Goal: Navigation & Orientation: Find specific page/section

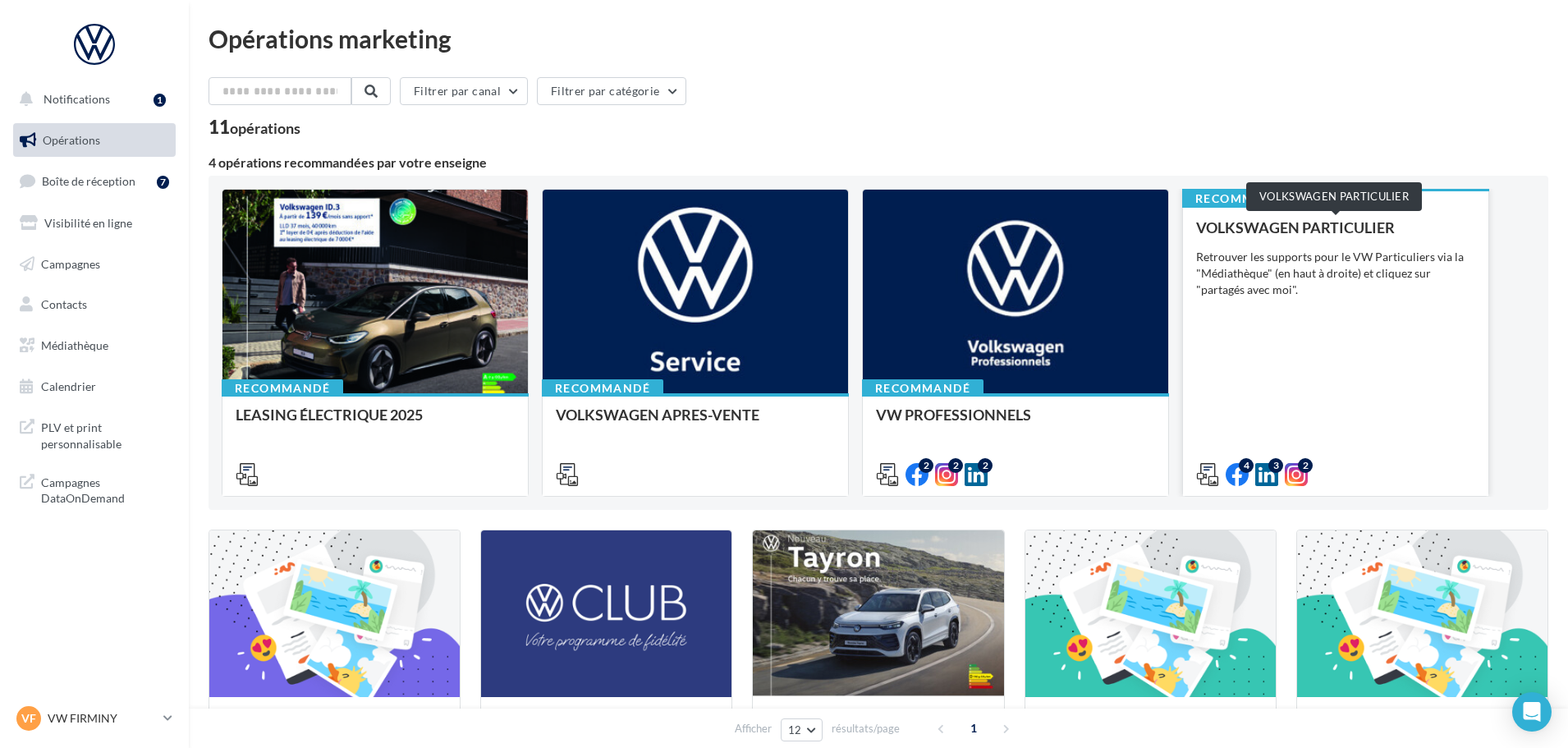
click at [1349, 230] on div "VOLKSWAGEN PARTICULIER" at bounding box center [1335, 227] width 279 height 17
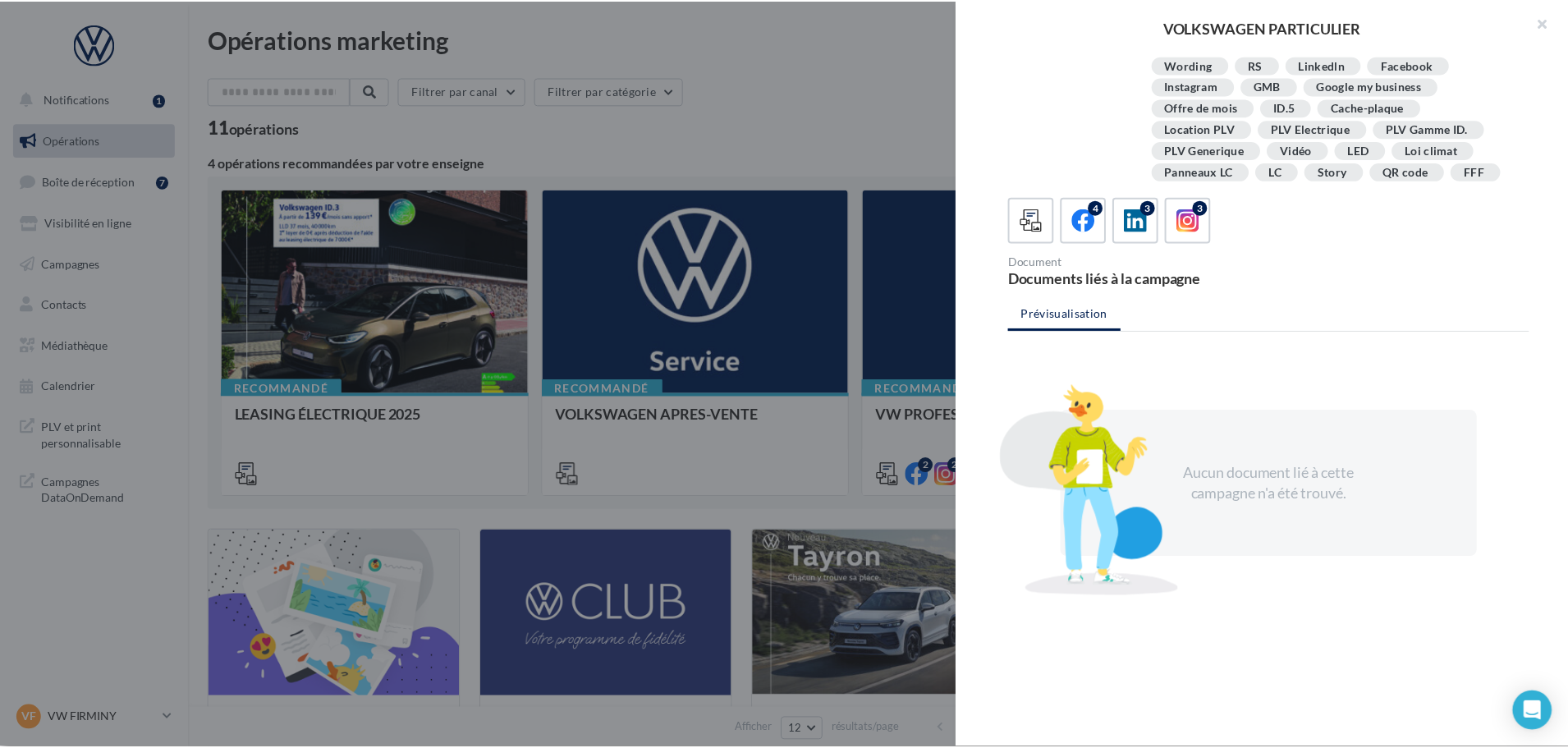
scroll to position [320, 0]
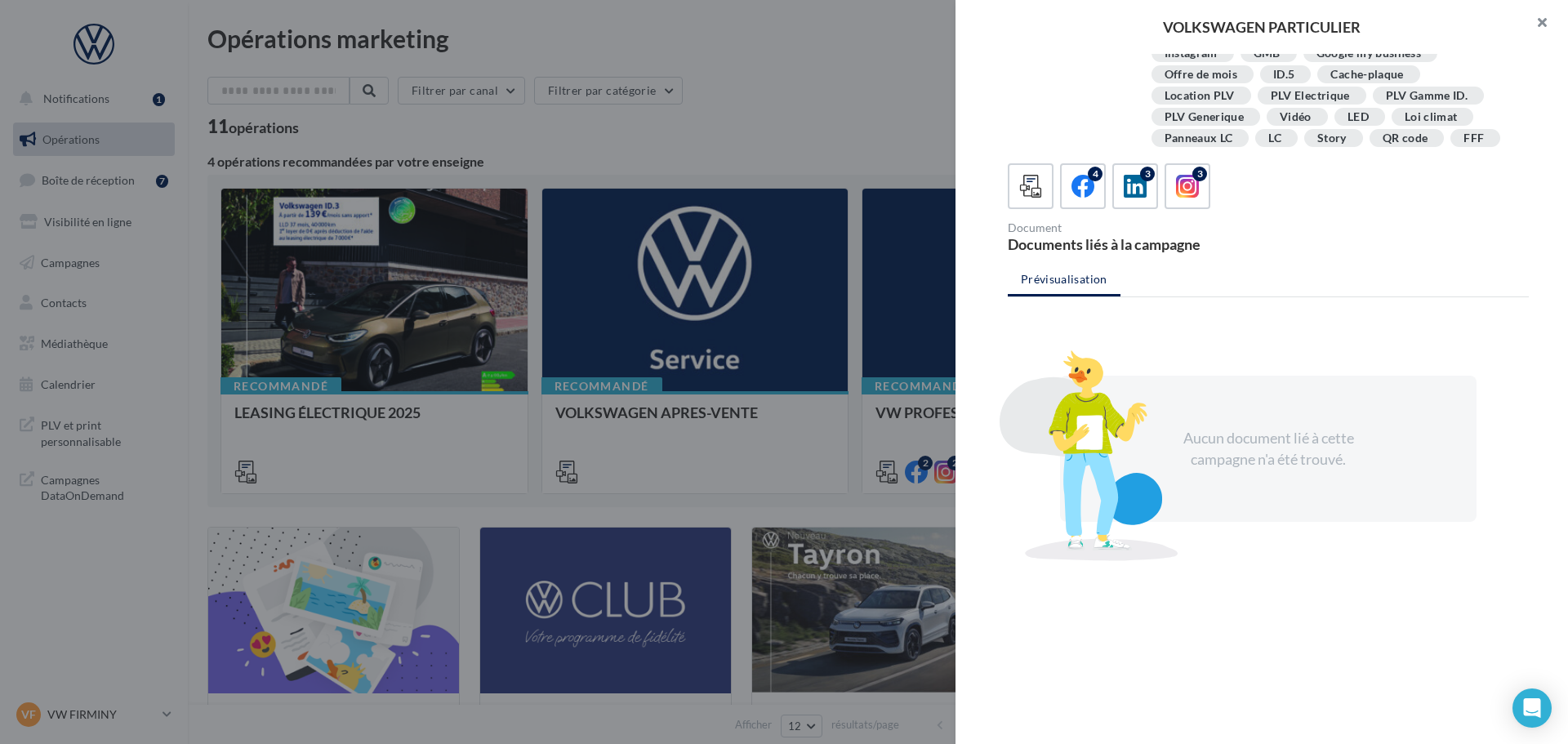
click at [1550, 17] on button "button" at bounding box center [1535, 24] width 65 height 49
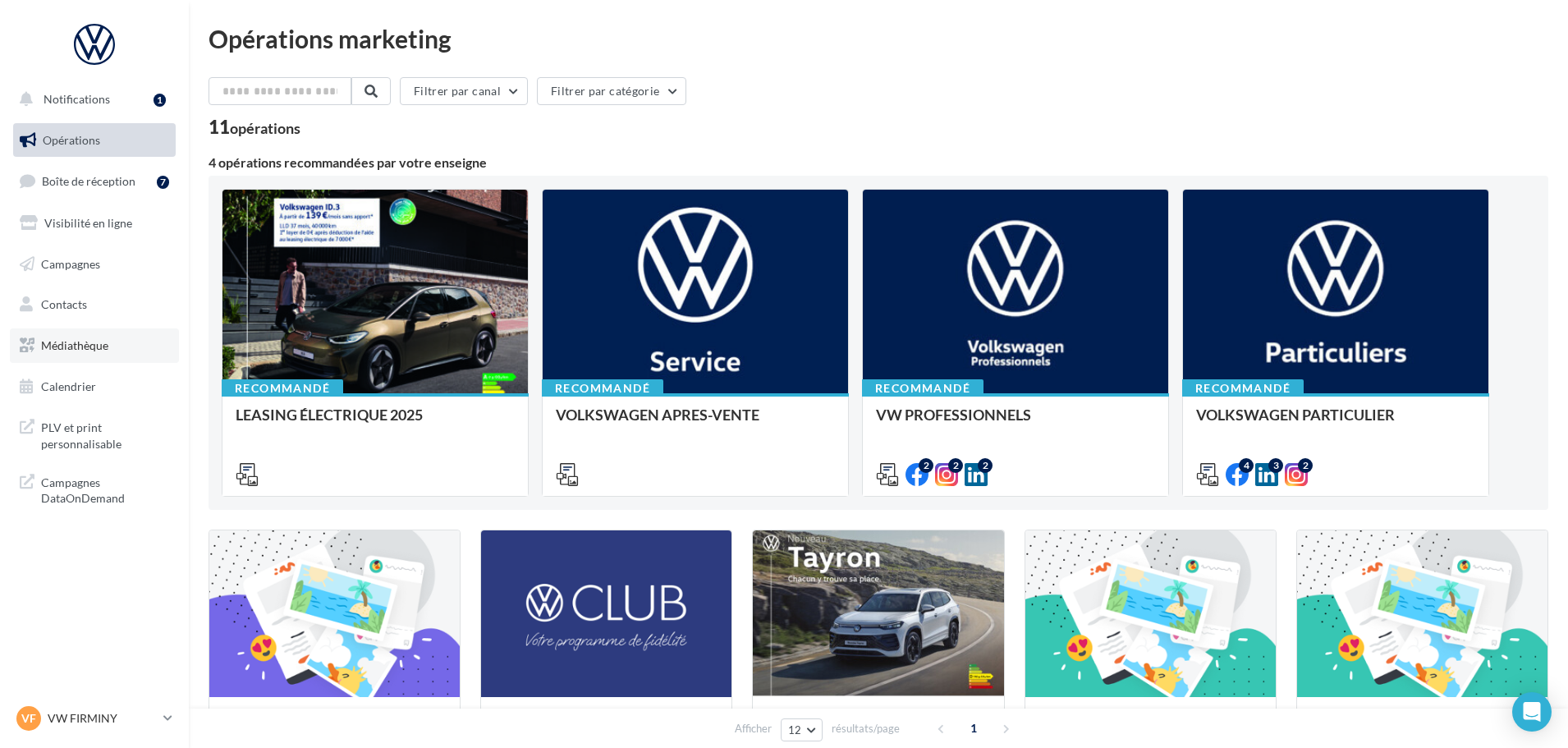
click at [90, 346] on span "Médiathèque" at bounding box center [74, 345] width 68 height 14
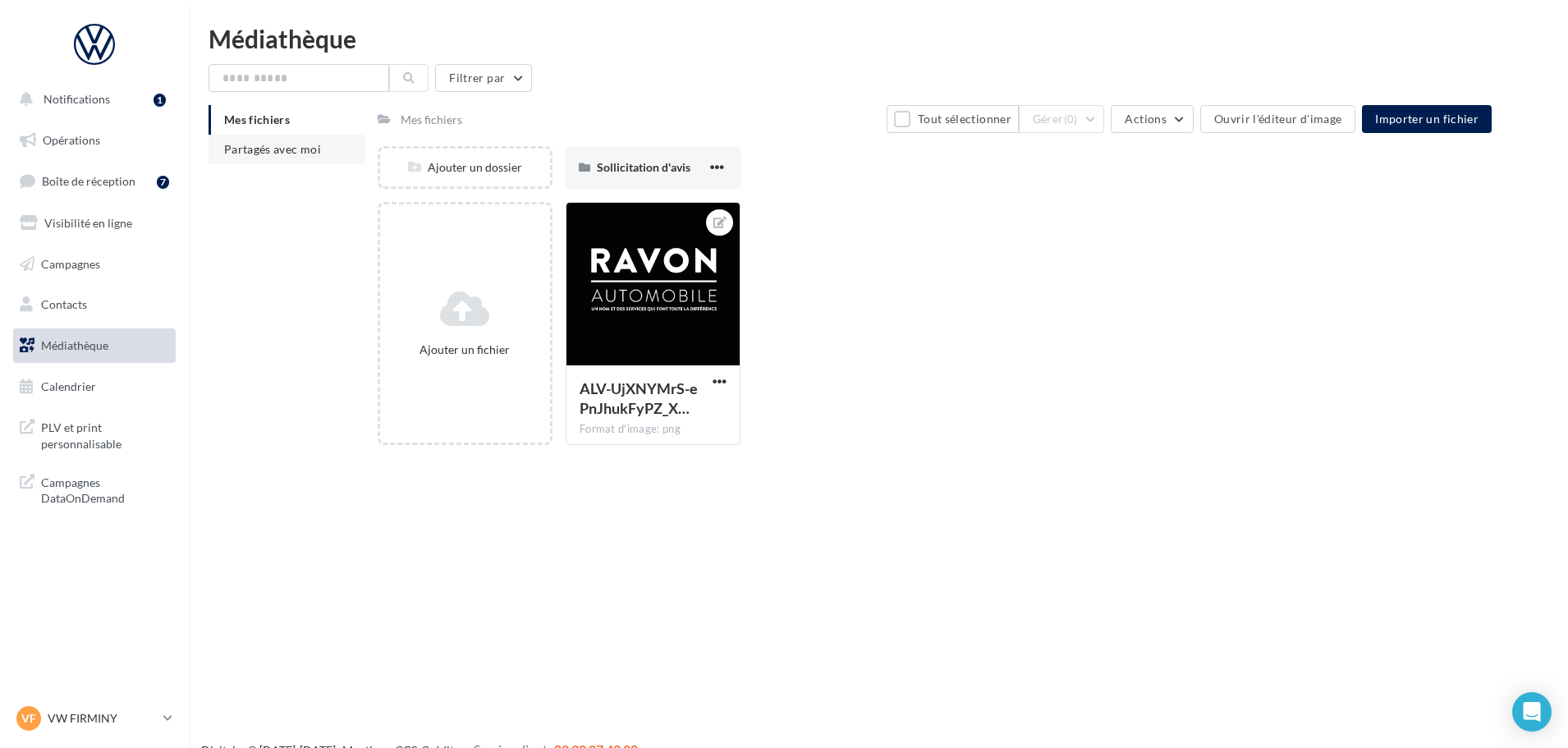
click at [295, 155] on span "Partagés avec moi" at bounding box center [272, 149] width 97 height 14
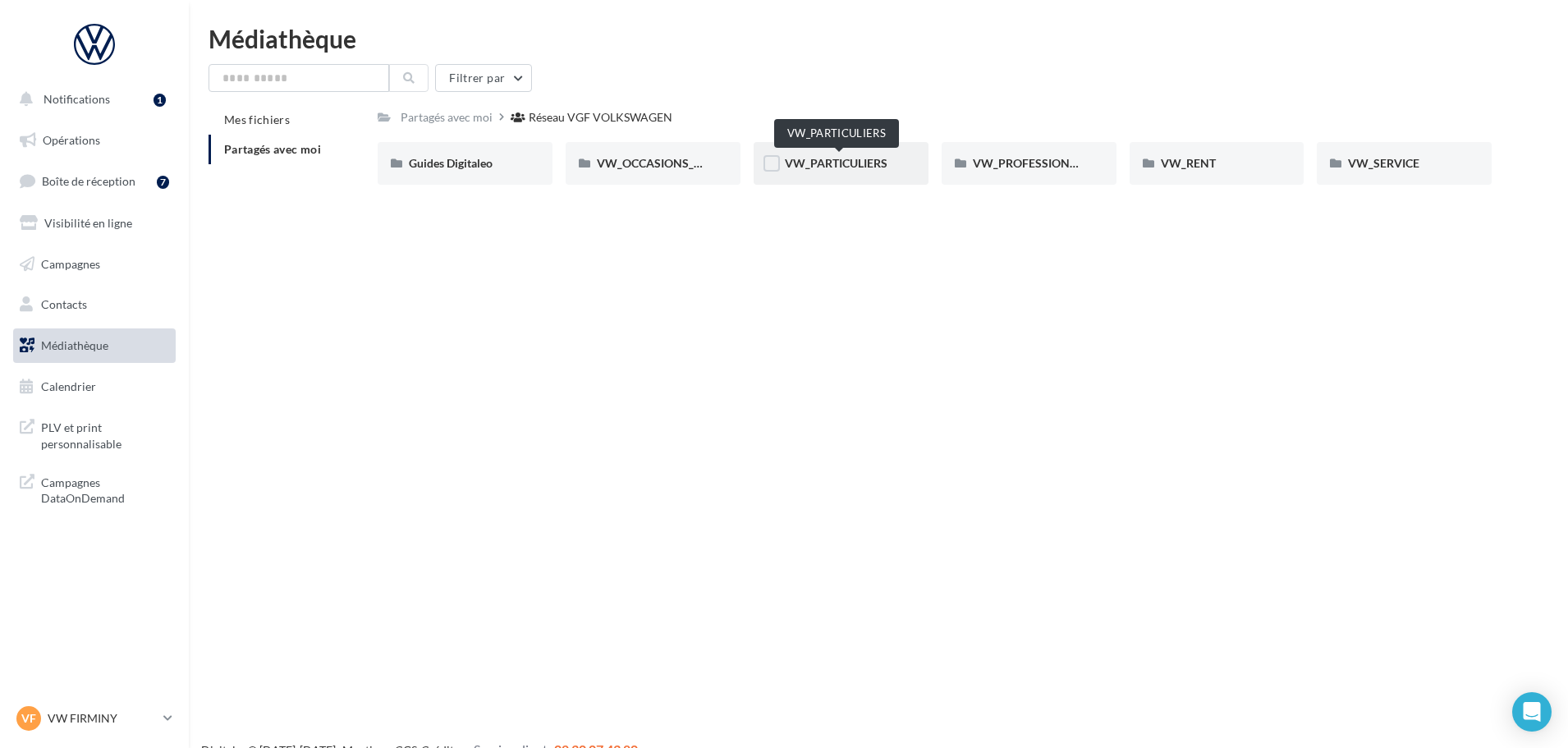
click at [836, 166] on span "VW_PARTICULIERS" at bounding box center [836, 163] width 103 height 14
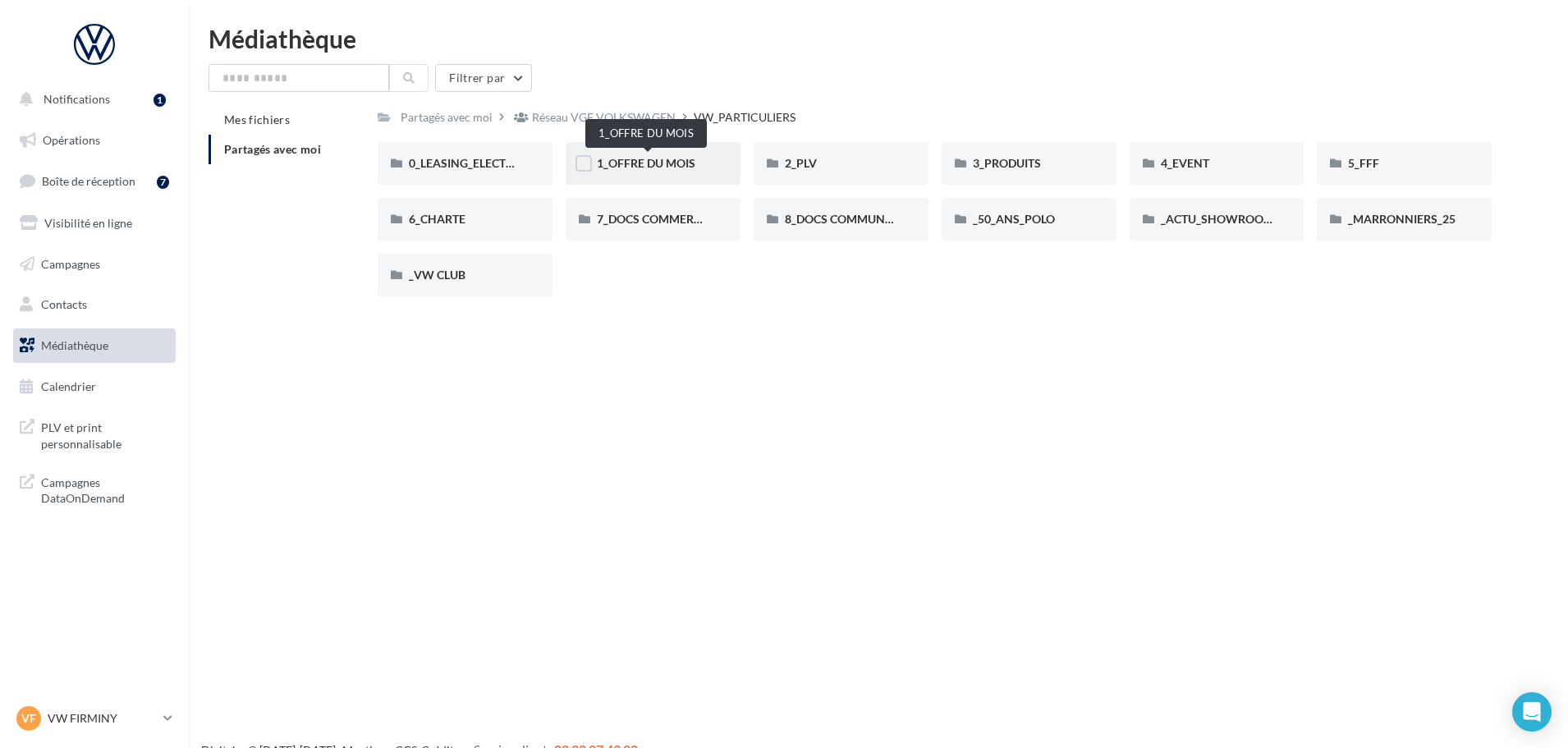
click at [695, 164] on span "1_OFFRE DU MOIS" at bounding box center [646, 163] width 99 height 14
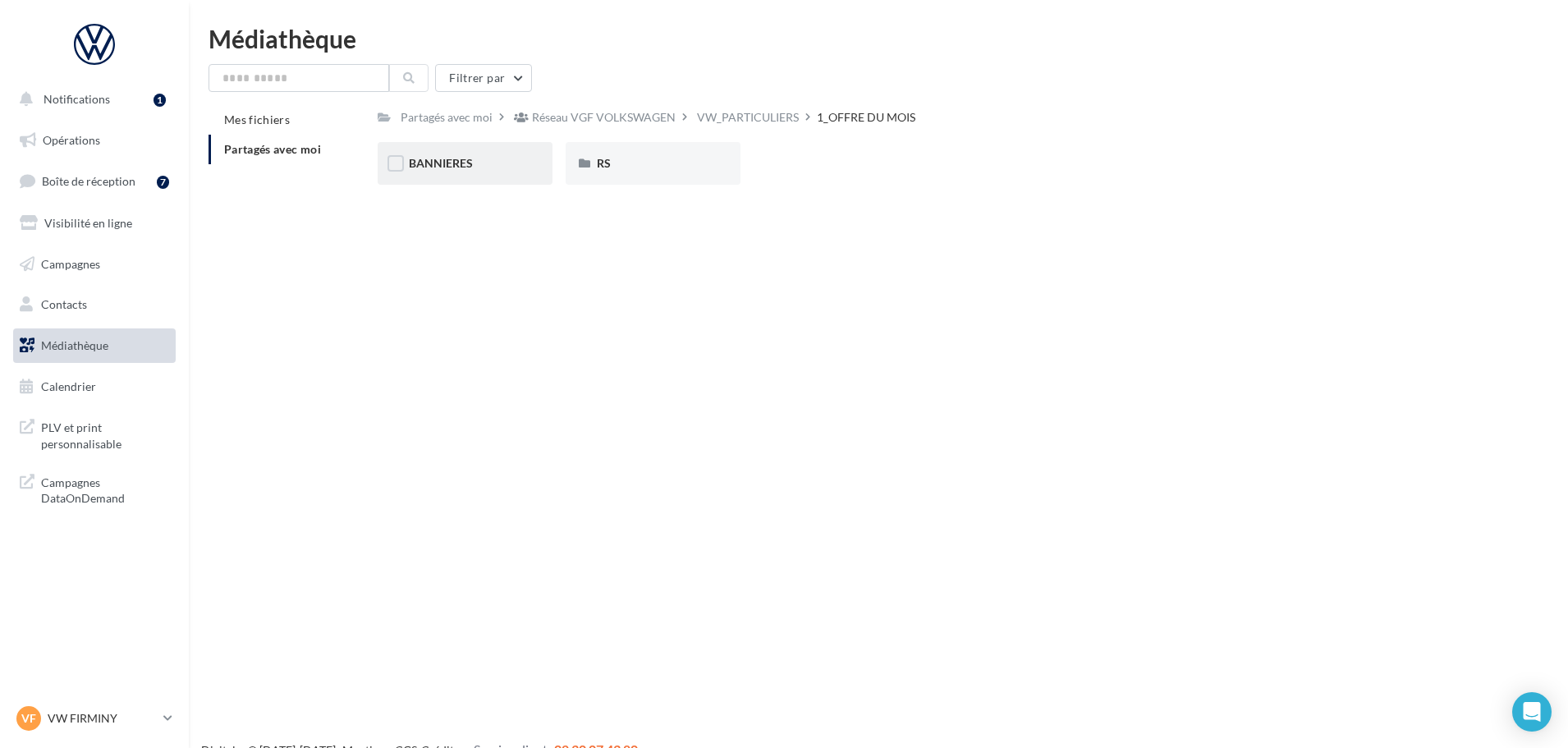
click at [478, 159] on div "BANNIERES" at bounding box center [465, 163] width 113 height 17
click at [643, 169] on div "RS" at bounding box center [653, 163] width 113 height 17
click at [485, 169] on span "AVEC INSTANT VW" at bounding box center [461, 163] width 104 height 14
click at [454, 159] on div "ID.3" at bounding box center [465, 163] width 113 height 17
